Goal: Navigation & Orientation: Go to known website

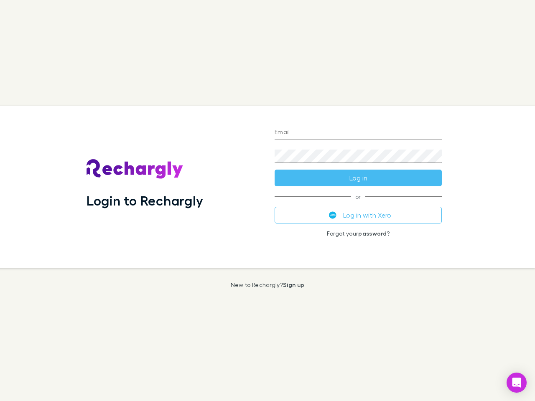
click at [268, 201] on div "Login to Rechargly" at bounding box center [174, 187] width 188 height 162
click at [358, 133] on input "Email" at bounding box center [358, 132] width 167 height 13
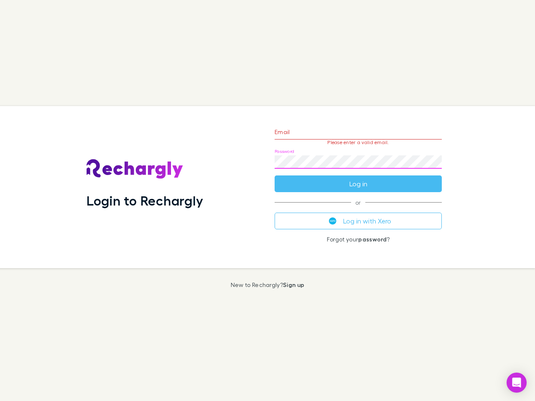
click at [358, 178] on form "Email Please enter a valid email. Password Log in" at bounding box center [358, 156] width 167 height 73
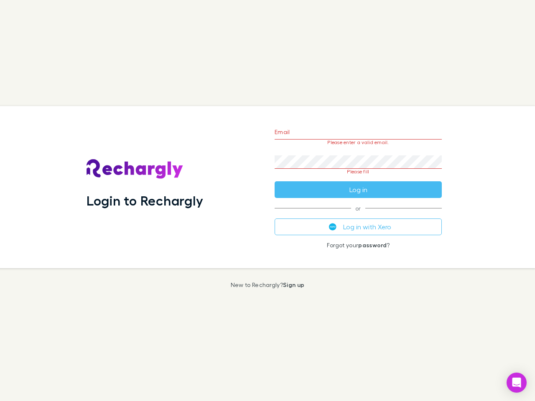
click at [358, 215] on div "Email Please enter a valid email. Password Please fill Log in or Log in with Xe…" at bounding box center [358, 187] width 181 height 162
click at [517, 383] on icon "Open Intercom Messenger" at bounding box center [516, 383] width 9 height 10
